Goal: Transaction & Acquisition: Purchase product/service

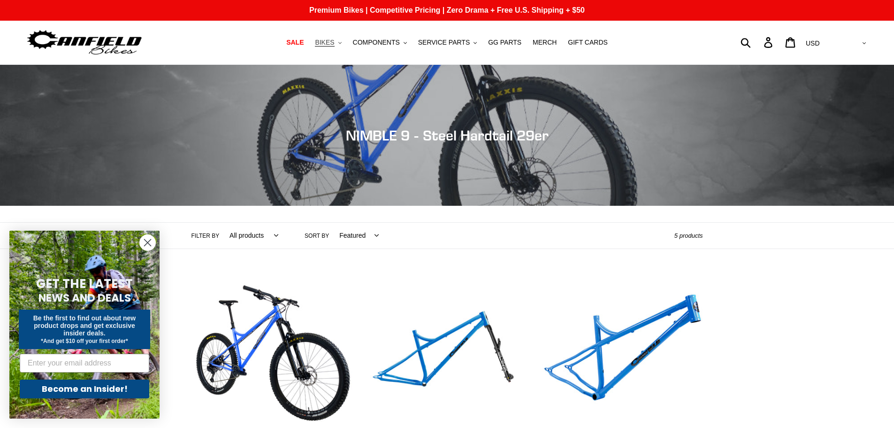
click at [330, 41] on span "BIKES" at bounding box center [324, 42] width 19 height 8
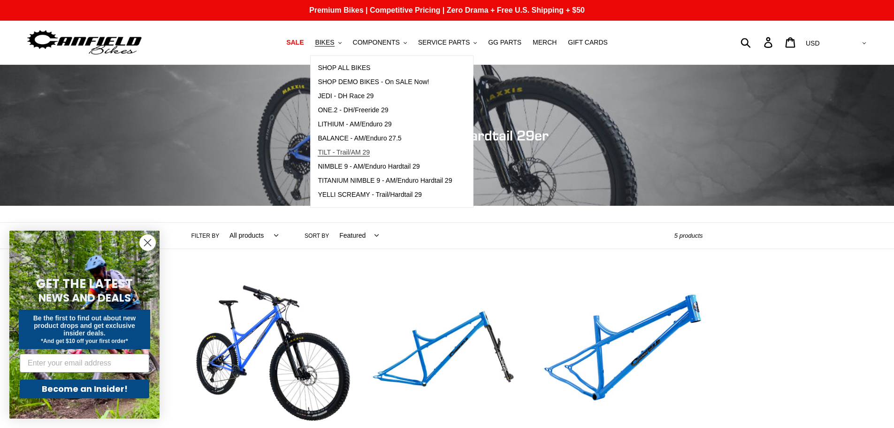
click at [360, 152] on span "TILT - Trail/AM 29" at bounding box center [344, 152] width 52 height 8
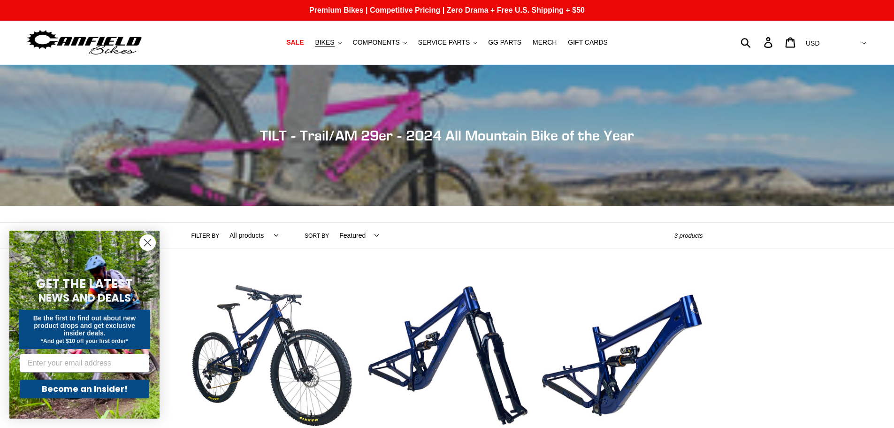
scroll to position [282, 0]
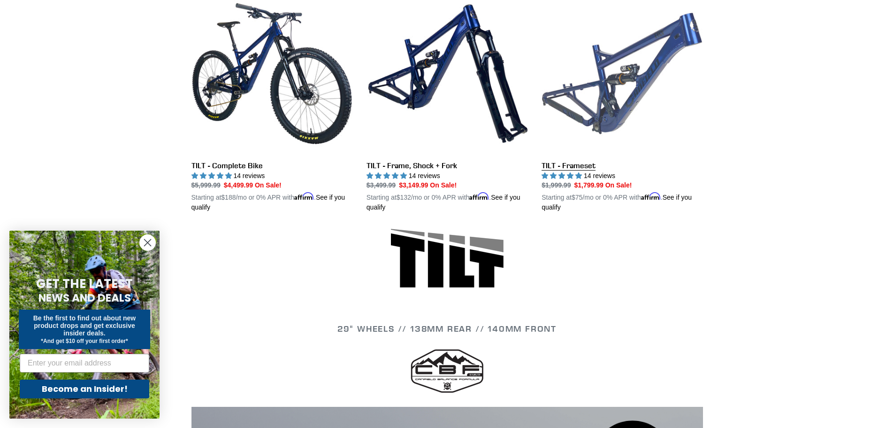
click at [638, 88] on link "TILT - Frameset" at bounding box center [622, 103] width 161 height 220
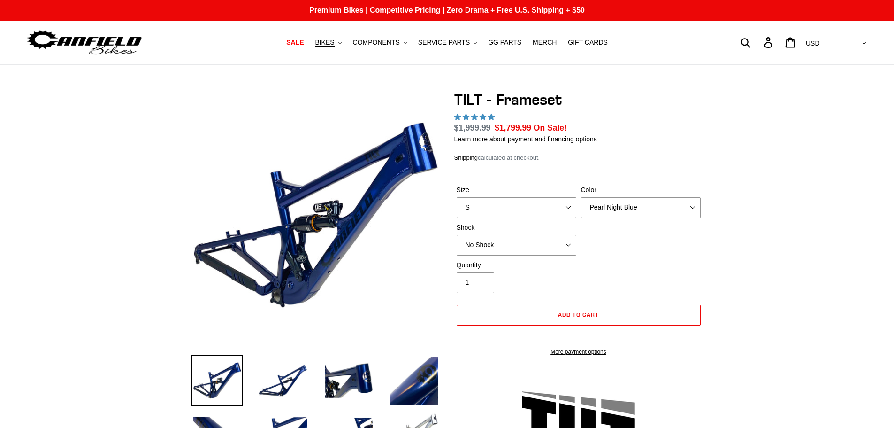
select select "highest-rating"
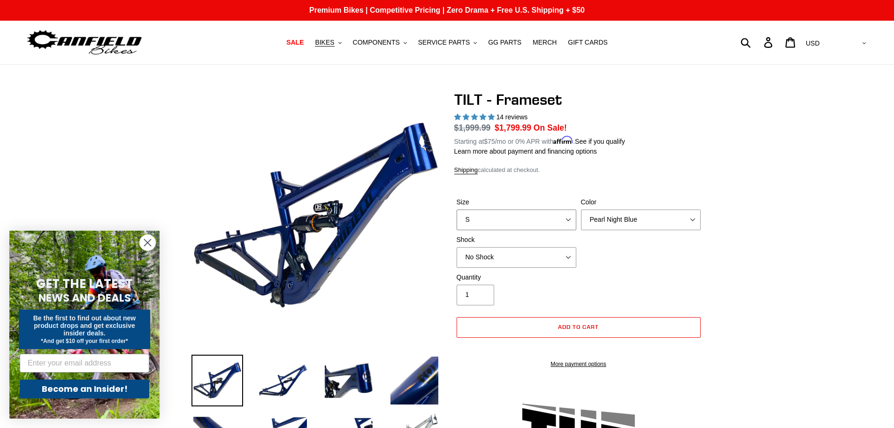
click at [516, 217] on select "S M L XL" at bounding box center [517, 219] width 120 height 21
select select "M"
click at [457, 209] on select "S M L XL" at bounding box center [517, 219] width 120 height 21
click at [509, 252] on select "No Shock Cane Creek DB Kitsuma Air RockShox Deluxe Ultimate Fox FLOAT X EXT Sto…" at bounding box center [517, 257] width 120 height 21
select select "RockShox Deluxe Ultimate"
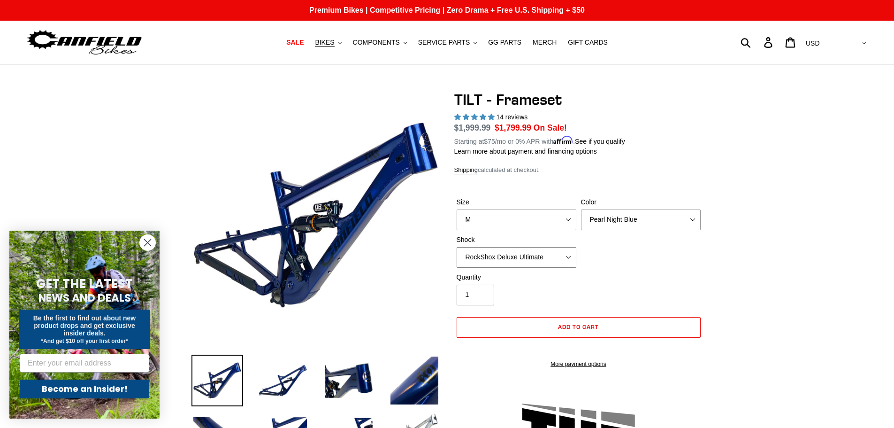
click at [457, 247] on select "No Shock Cane Creek DB Kitsuma Air RockShox Deluxe Ultimate Fox FLOAT X EXT Sto…" at bounding box center [517, 257] width 120 height 21
click at [334, 39] on span "BIKES" at bounding box center [324, 42] width 19 height 8
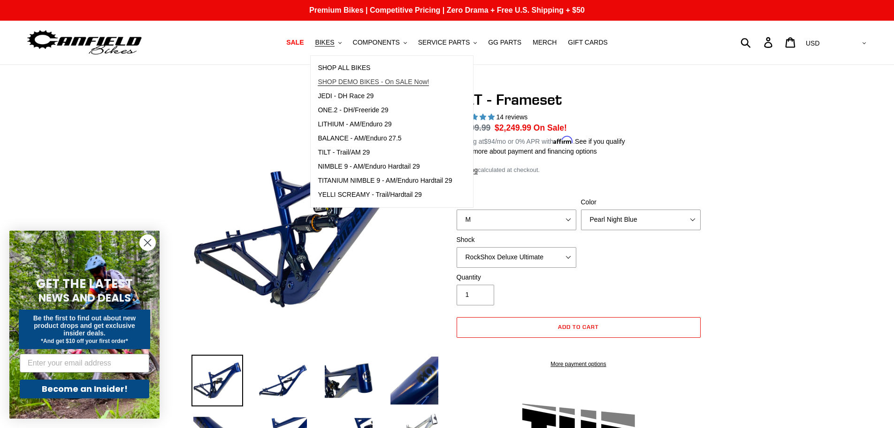
click at [358, 80] on span "SHOP DEMO BIKES - On SALE Now!" at bounding box center [373, 82] width 111 height 8
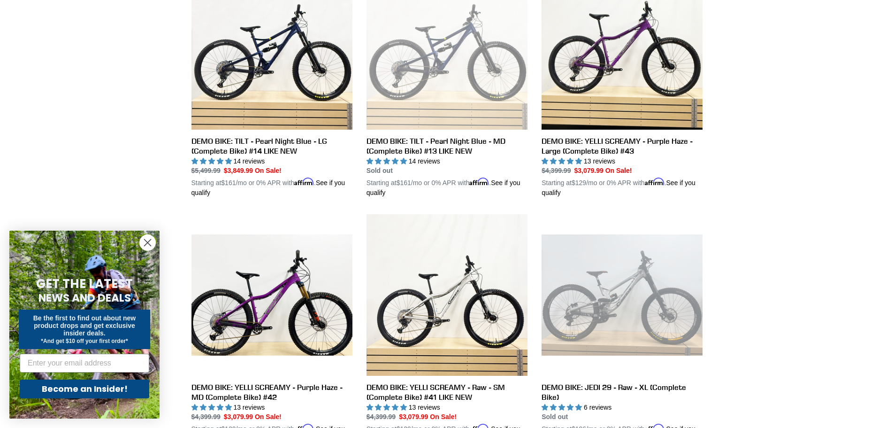
scroll to position [1080, 0]
